Goal: Check status: Check status

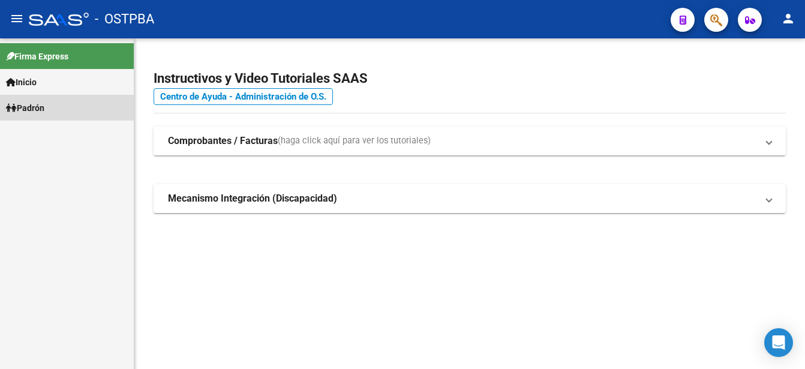
click at [44, 103] on span "Padrón" at bounding box center [25, 107] width 38 height 13
click at [51, 103] on link "Padrón" at bounding box center [67, 108] width 134 height 26
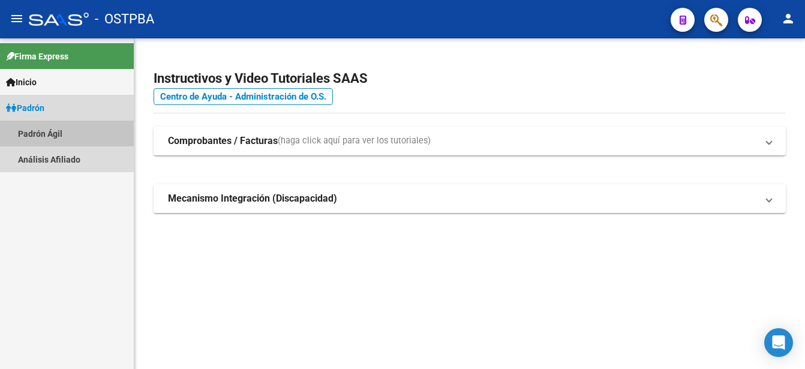
click at [52, 130] on link "Padrón Ágil" at bounding box center [67, 134] width 134 height 26
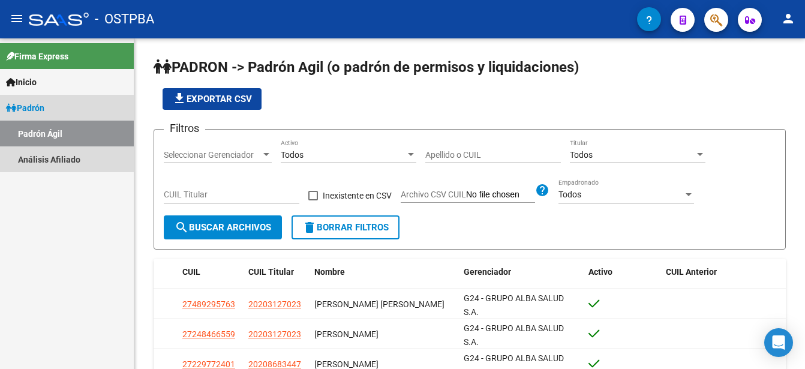
click at [52, 130] on link "Padrón Ágil" at bounding box center [67, 134] width 134 height 26
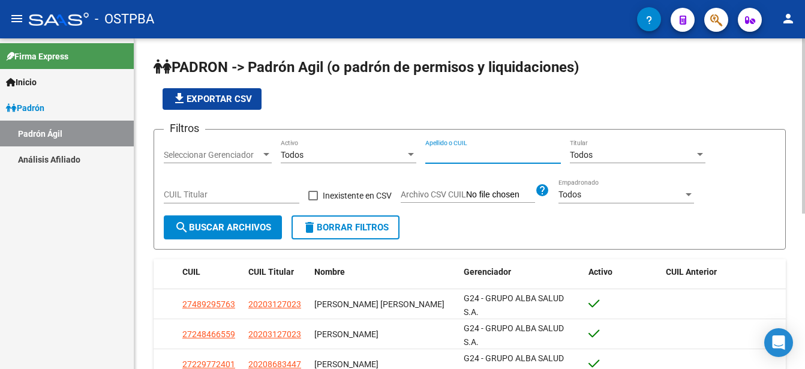
click at [429, 152] on input "Apellido o CUIL" at bounding box center [493, 155] width 136 height 10
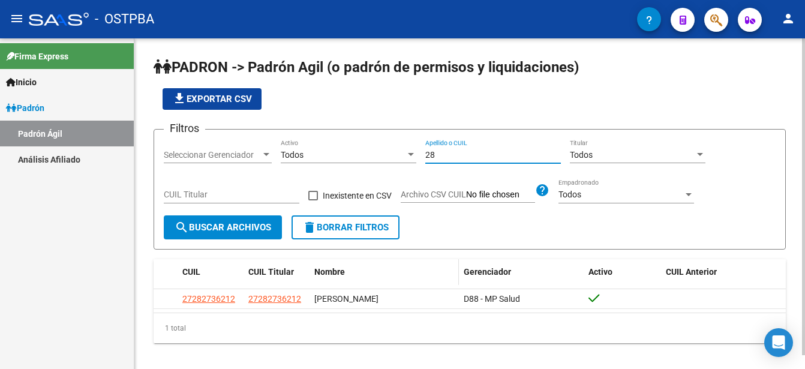
type input "2"
